Goal: Information Seeking & Learning: Find specific fact

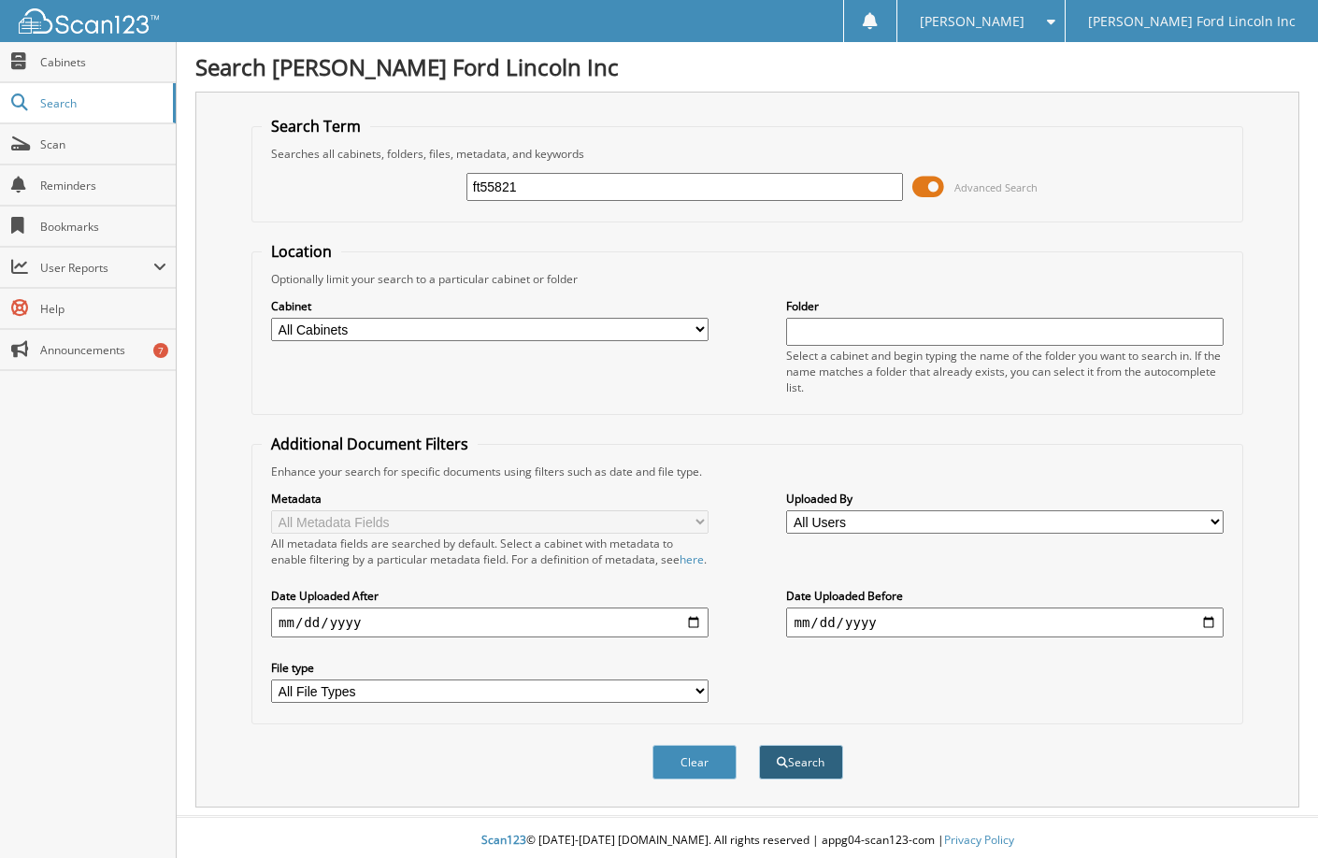
type input "ft55821"
click at [792, 777] on button "Search" at bounding box center [801, 762] width 84 height 35
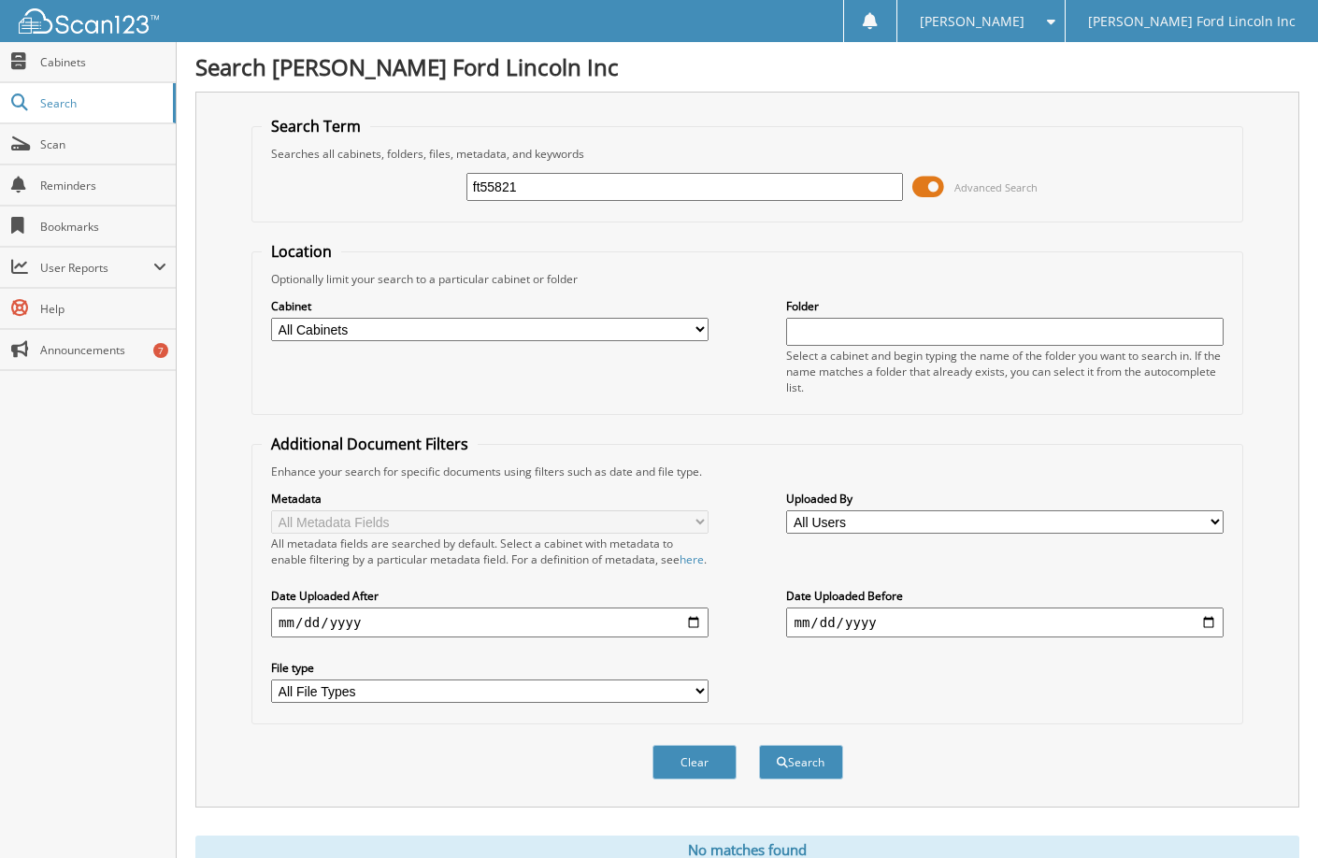
click at [627, 178] on input "ft55821" at bounding box center [686, 187] width 438 height 28
paste input "[US_VEHICLE_IDENTIFICATION_NUMBER]"
type input "[US_VEHICLE_IDENTIFICATION_NUMBER]"
click at [759, 745] on button "Search" at bounding box center [801, 762] width 84 height 35
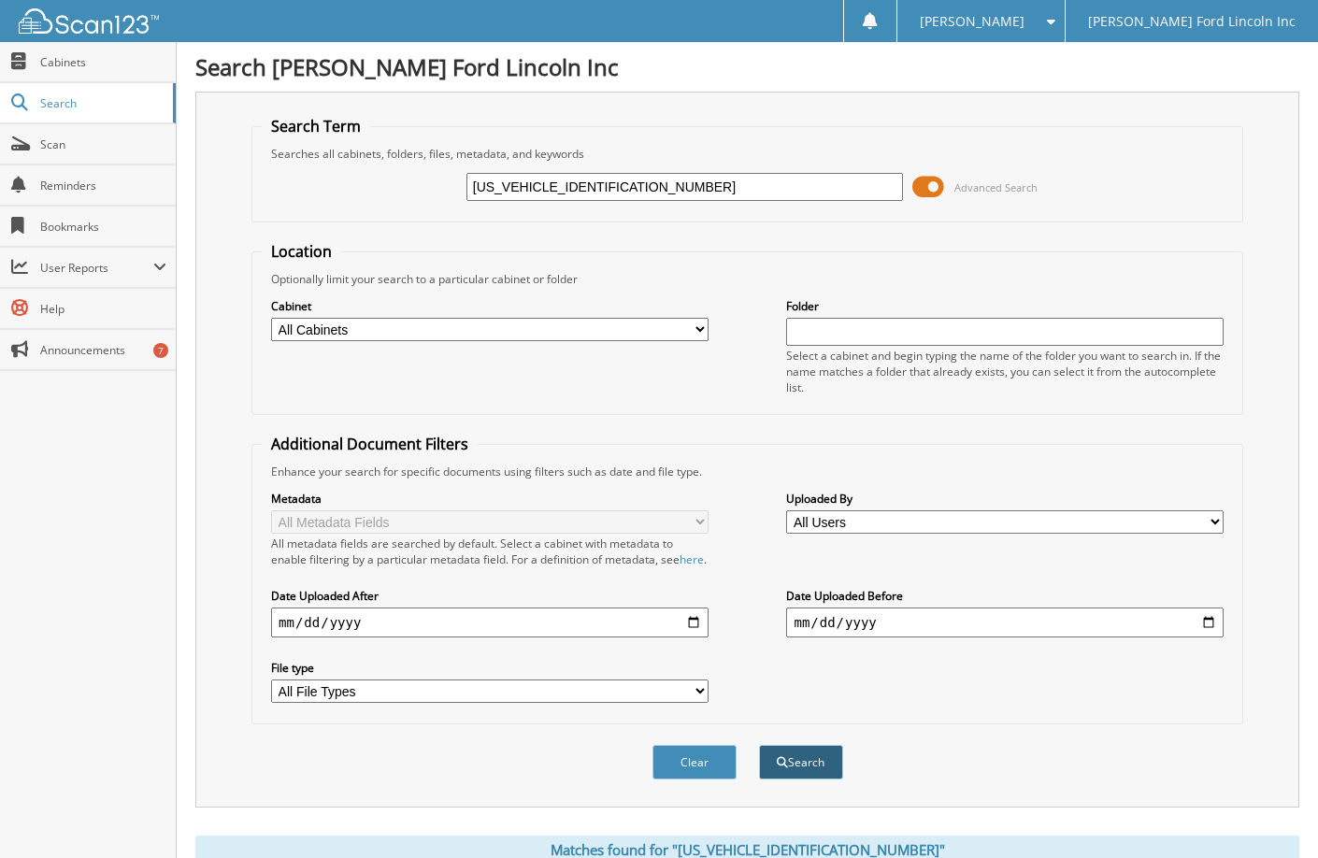
click at [794, 780] on button "Search" at bounding box center [801, 762] width 84 height 35
click at [63, 65] on span "Cabinets" at bounding box center [103, 62] width 126 height 16
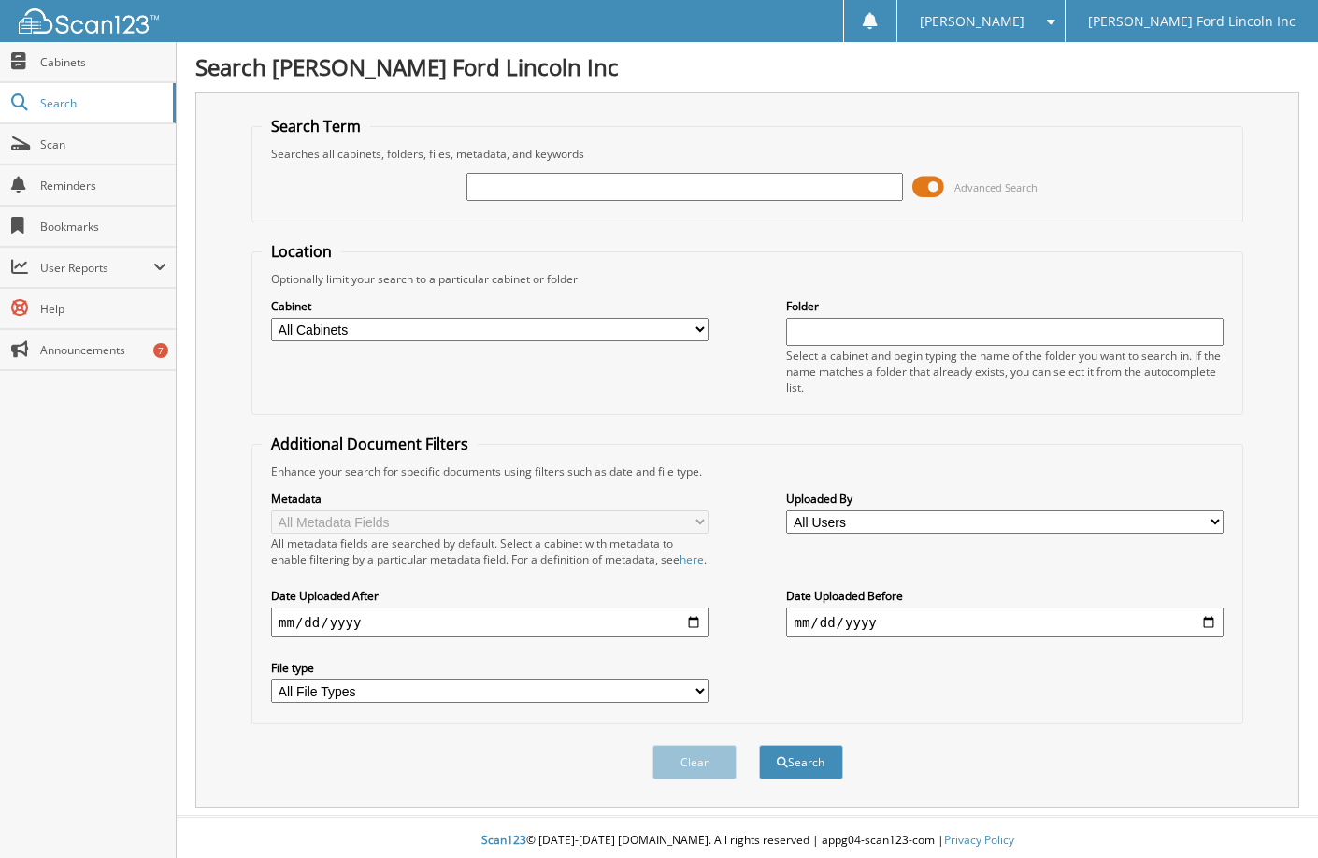
click at [935, 184] on span at bounding box center [929, 187] width 32 height 28
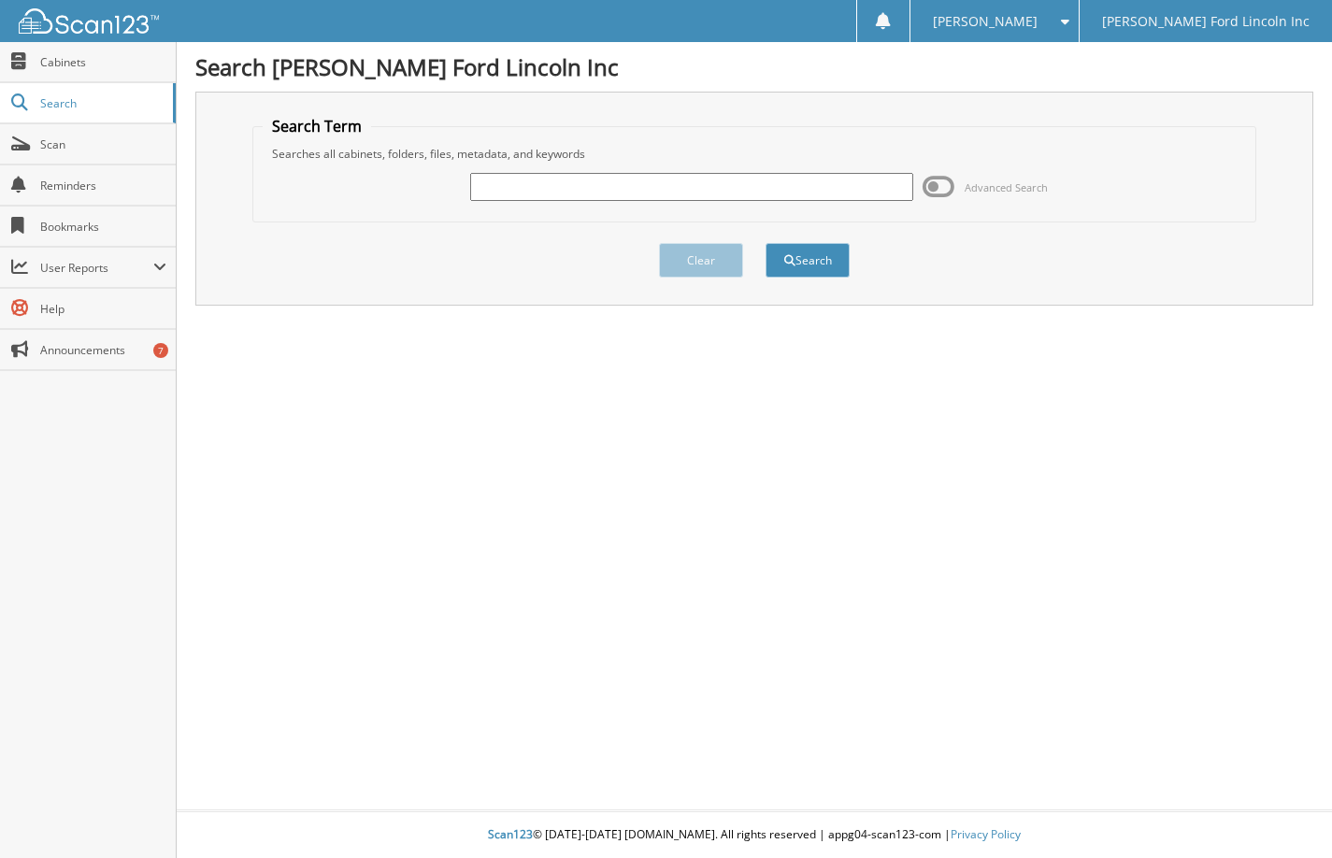
click at [668, 183] on input "text" at bounding box center [691, 187] width 443 height 28
paste input "[US_VEHICLE_IDENTIFICATION_NUMBER]"
type input "[US_VEHICLE_IDENTIFICATION_NUMBER]"
click at [799, 261] on button "Search" at bounding box center [808, 260] width 84 height 35
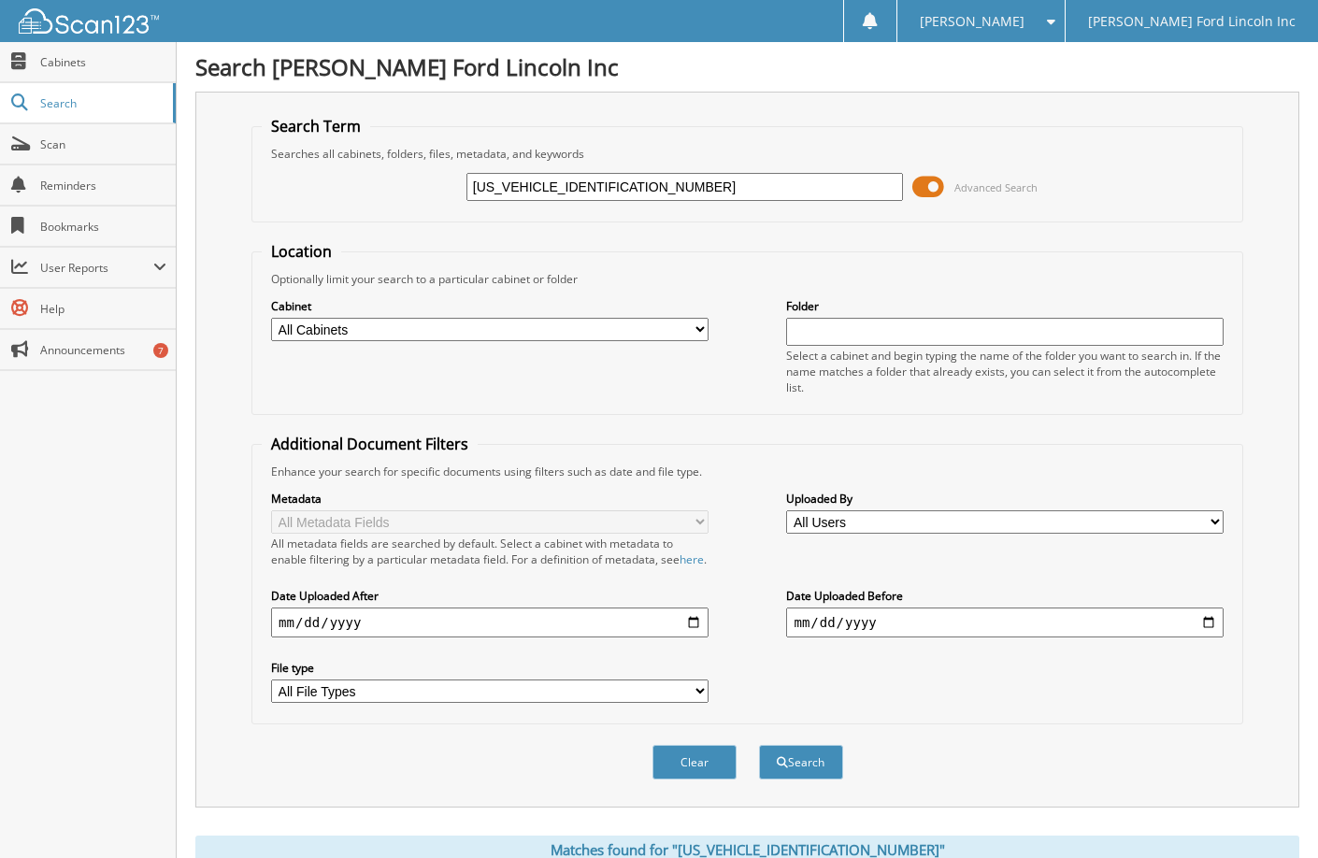
drag, startPoint x: 0, startPoint y: 0, endPoint x: 533, endPoint y: 336, distance: 629.9
click at [533, 336] on select "All Cabinets BUY INS PARTS SERVICE RO WE OWE Needs Filing" at bounding box center [490, 329] width 438 height 23
select select "16765"
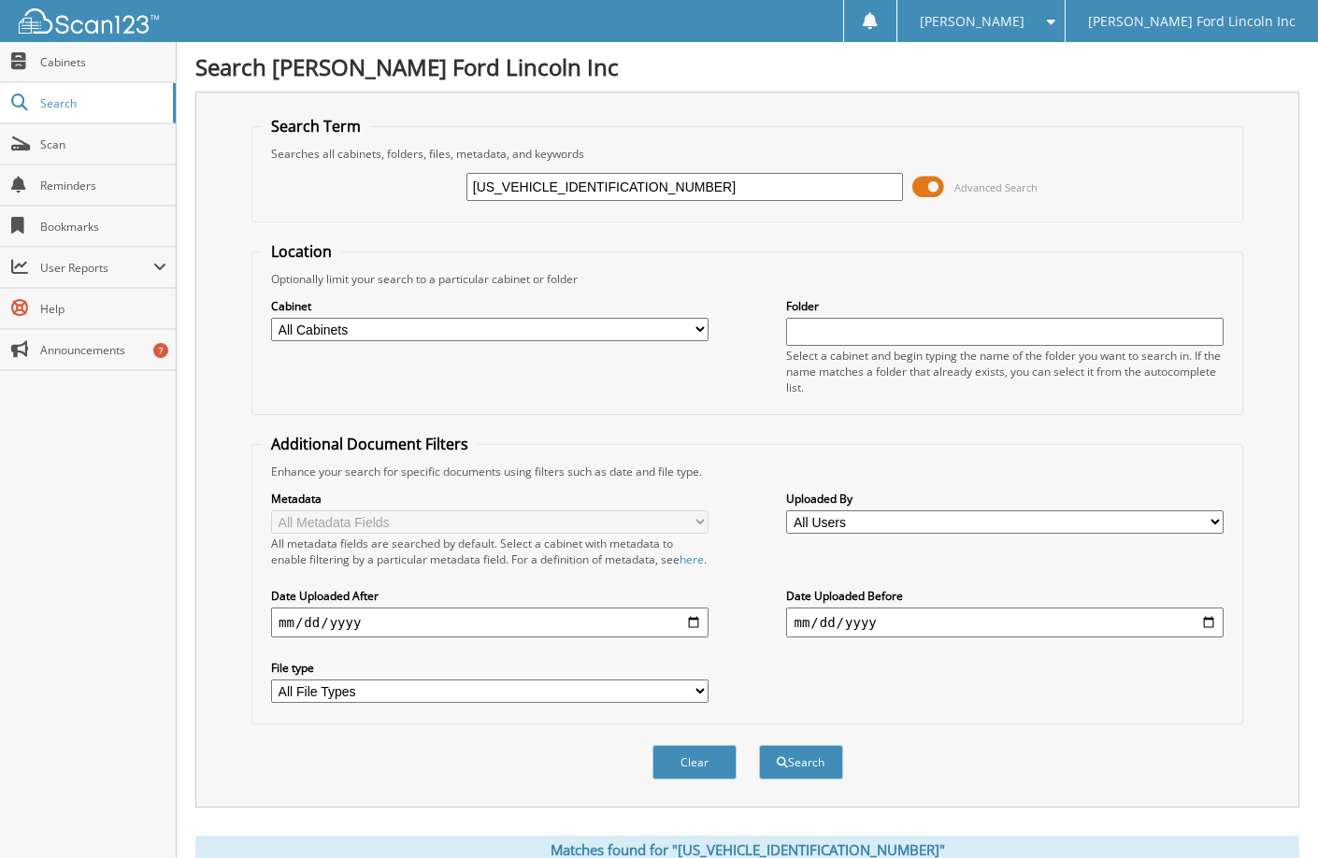
click at [271, 318] on select "All Cabinets BUY INS PARTS SERVICE RO WE OWE Needs Filing" at bounding box center [490, 329] width 438 height 23
click at [799, 777] on button "Search" at bounding box center [801, 762] width 84 height 35
click at [553, 326] on select "All Cabinets BUY INS PARTS SERVICE RO WE [GEOGRAPHIC_DATA] Needs Filing" at bounding box center [490, 329] width 438 height 23
select select
click at [271, 318] on select "All Cabinets BUY INS PARTS SERVICE RO WE [GEOGRAPHIC_DATA] Needs Filing" at bounding box center [490, 329] width 438 height 23
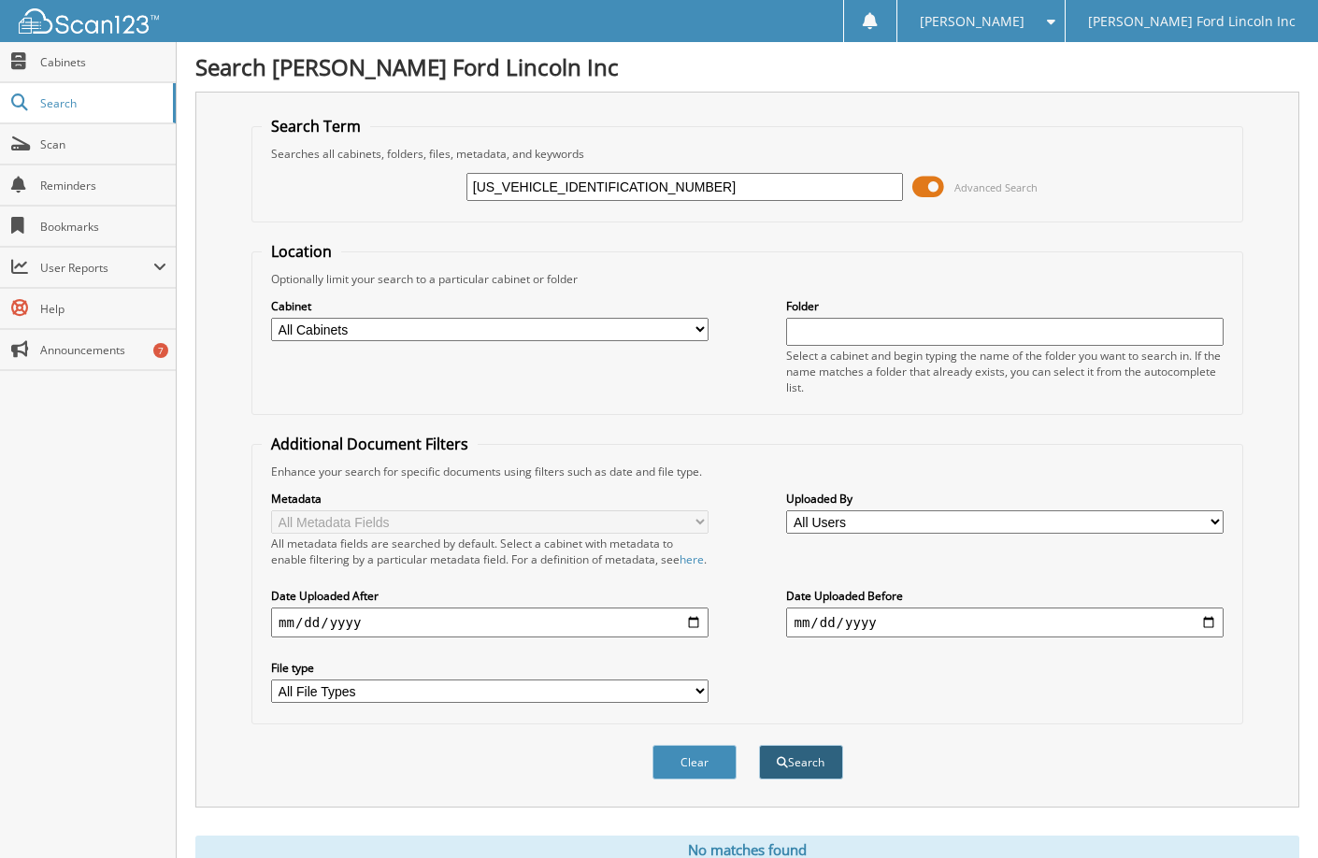
click at [799, 780] on button "Search" at bounding box center [801, 762] width 84 height 35
click at [71, 143] on span "Scan" at bounding box center [103, 145] width 126 height 16
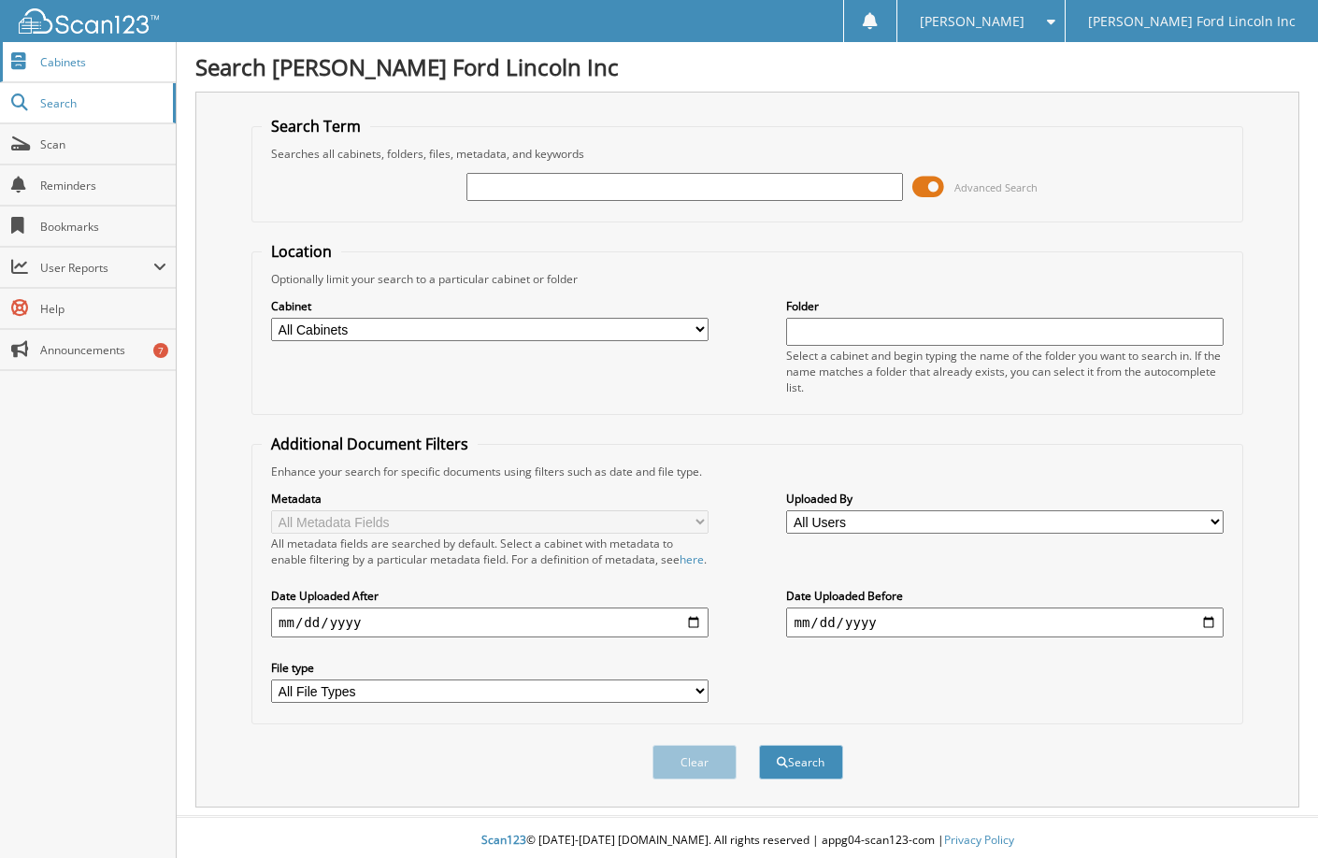
click at [43, 64] on span "Cabinets" at bounding box center [103, 62] width 126 height 16
